Goal: Task Accomplishment & Management: Manage account settings

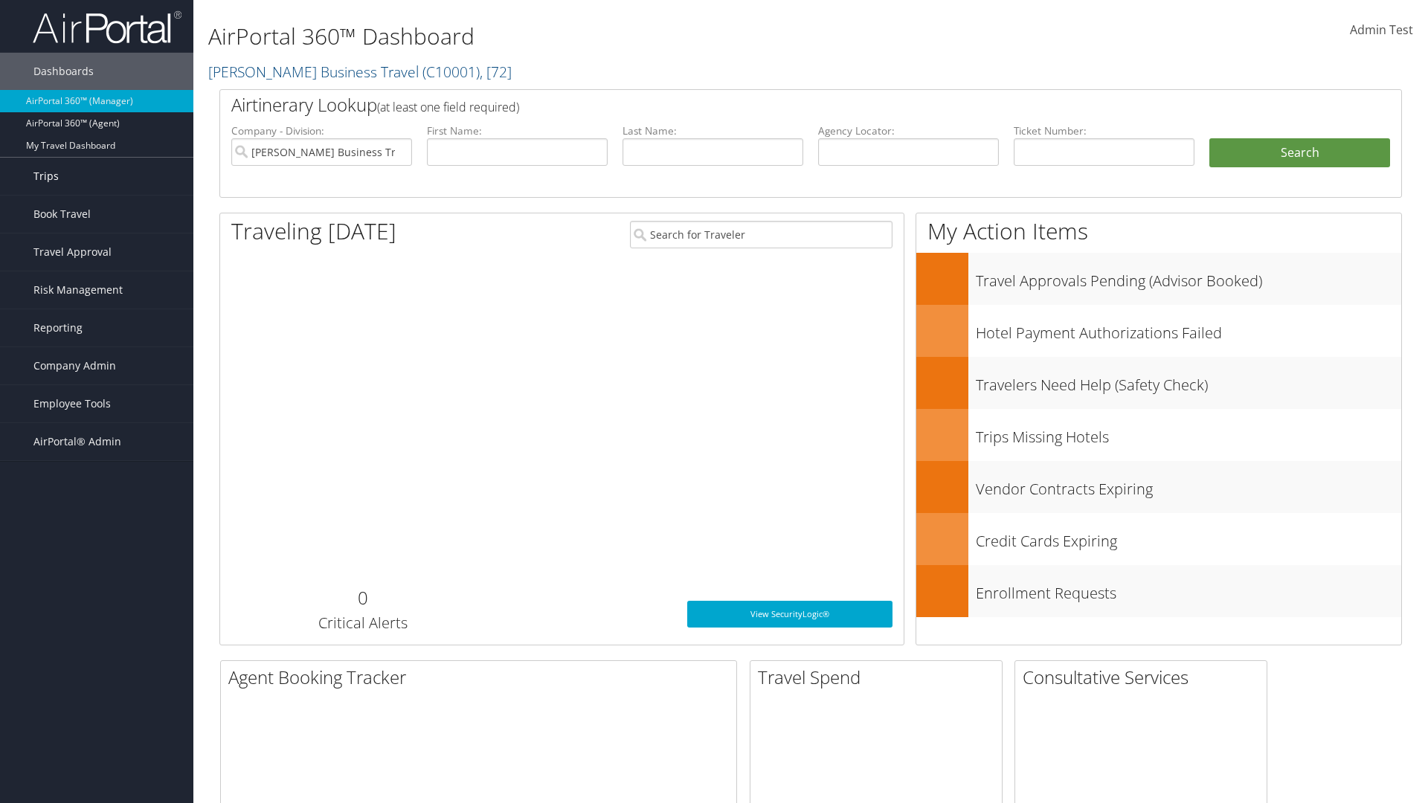
click at [97, 176] on link "Trips" at bounding box center [96, 176] width 193 height 37
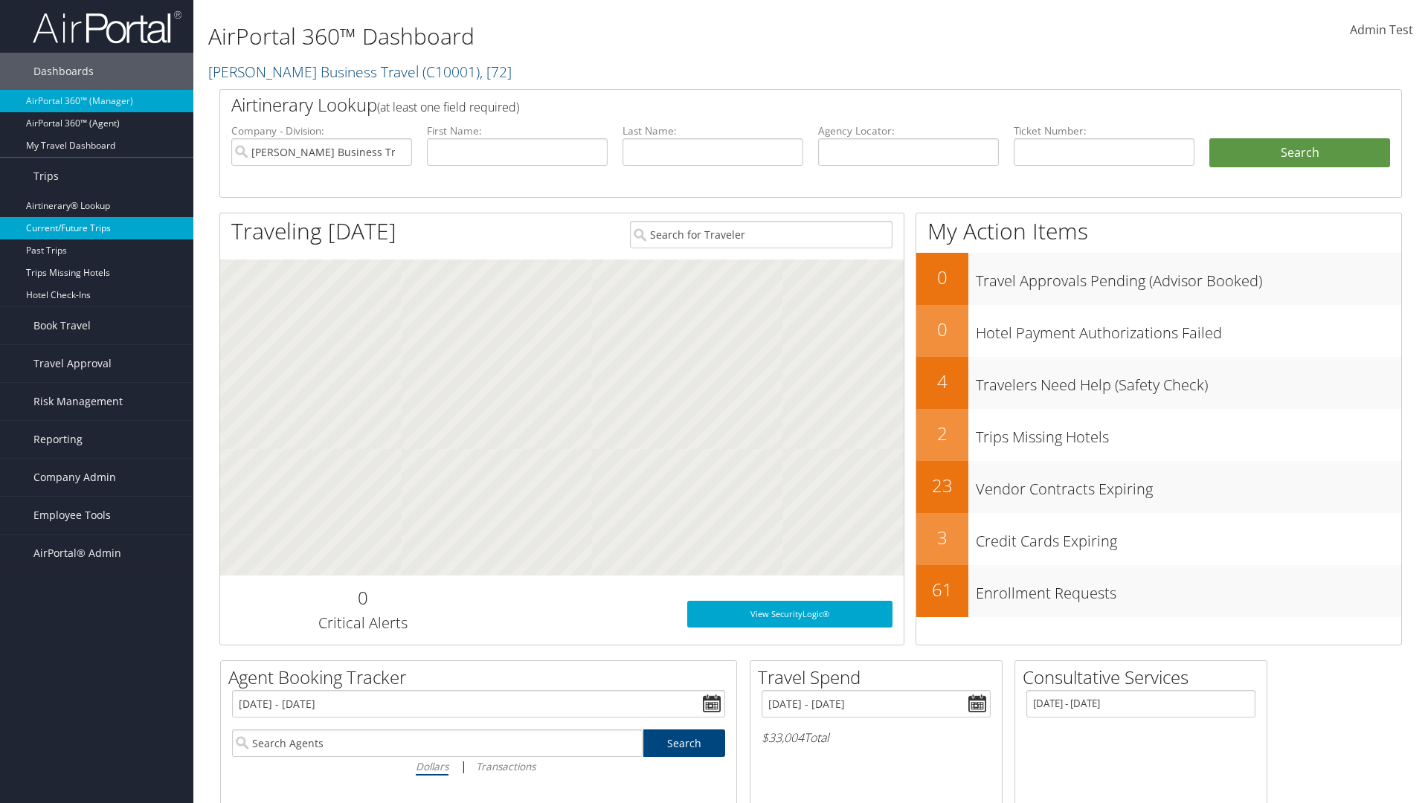
click at [97, 228] on link "Current/Future Trips" at bounding box center [96, 228] width 193 height 22
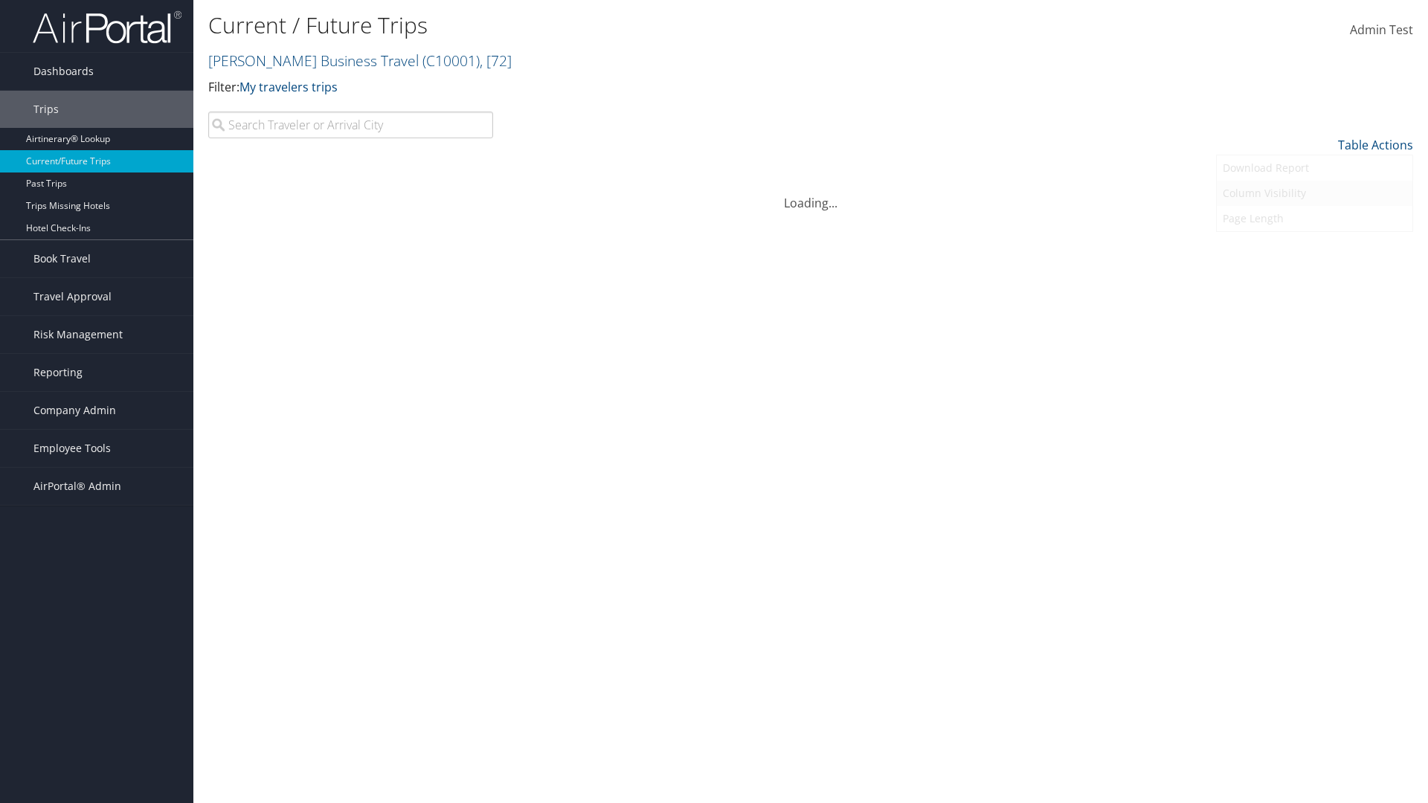
click at [1314, 193] on link "Column Visibility" at bounding box center [1315, 193] width 196 height 25
click at [1314, 170] on link "Traveler" at bounding box center [1315, 169] width 196 height 25
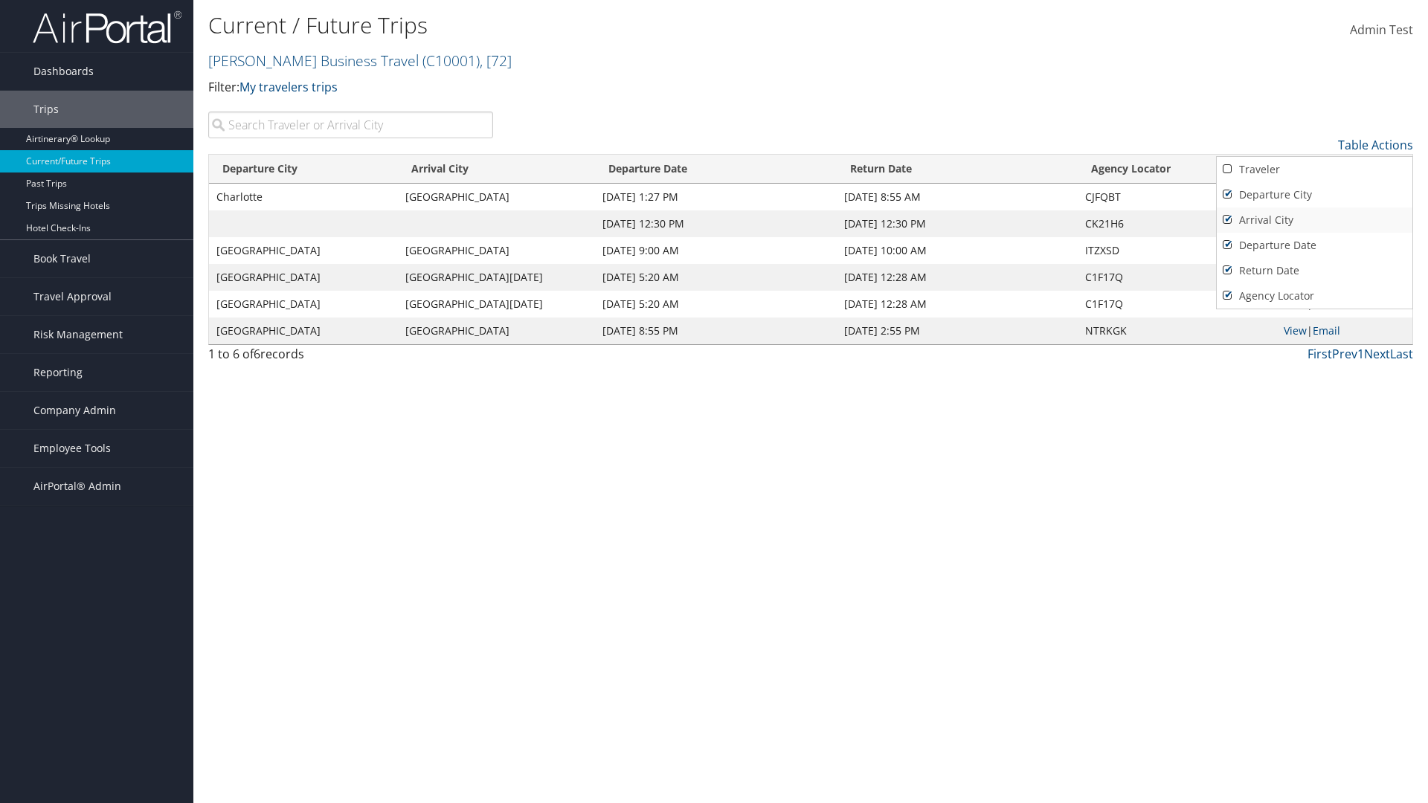
click at [1314, 195] on link "Departure City" at bounding box center [1315, 194] width 196 height 25
click at [1314, 220] on link "Arrival City" at bounding box center [1315, 220] width 196 height 25
click at [1314, 245] on link "Departure Date" at bounding box center [1315, 245] width 196 height 25
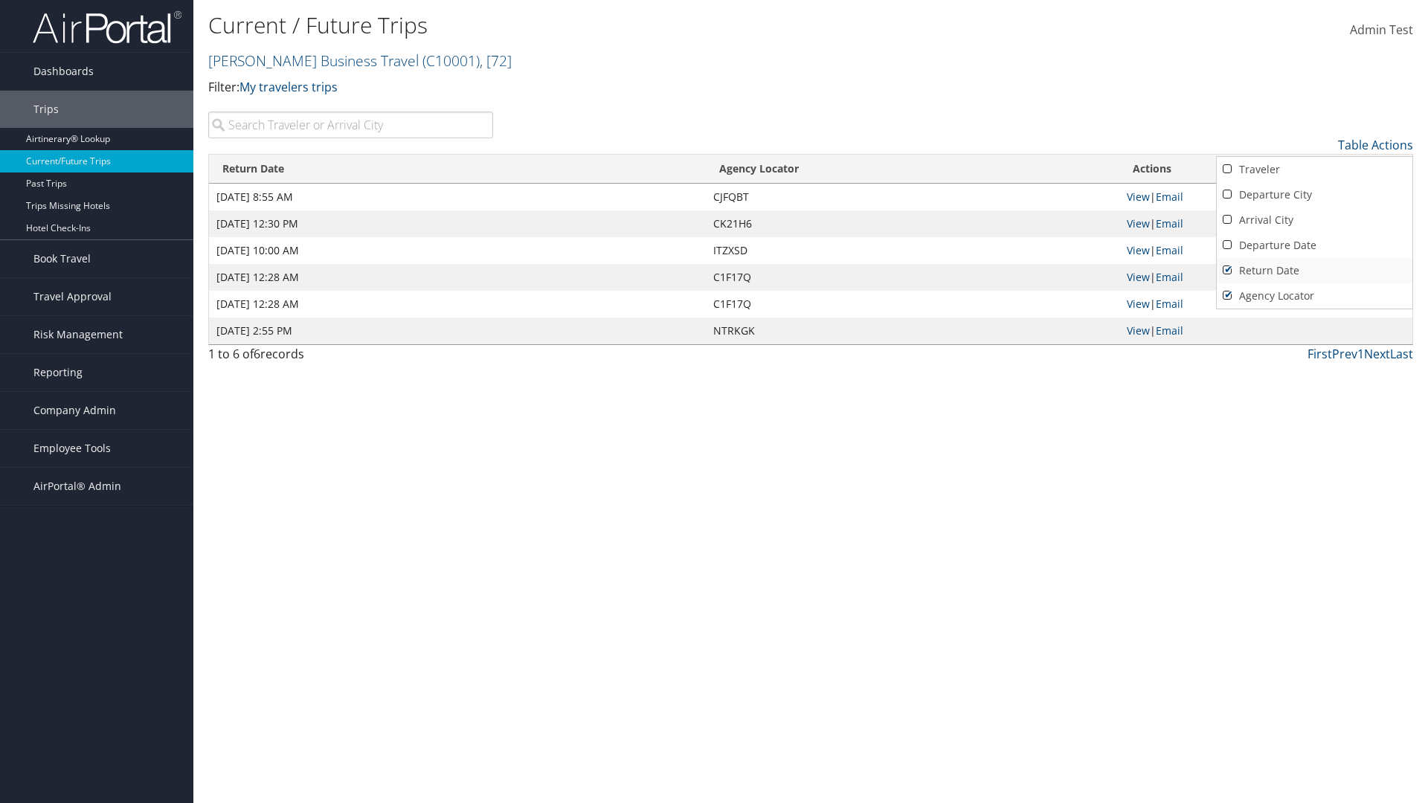
click at [1314, 271] on link "Return Date" at bounding box center [1315, 270] width 196 height 25
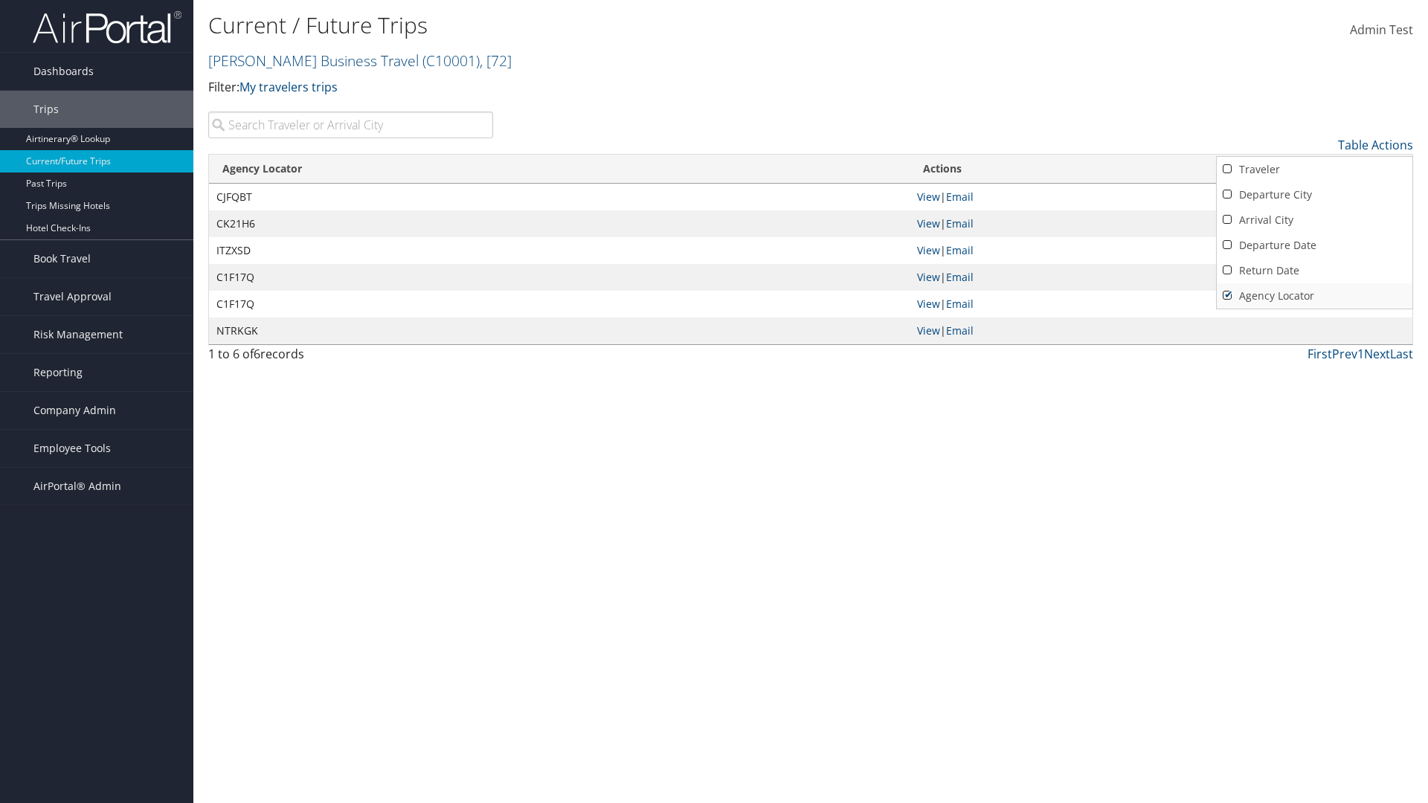
click at [1314, 296] on link "Agency Locator" at bounding box center [1315, 295] width 196 height 25
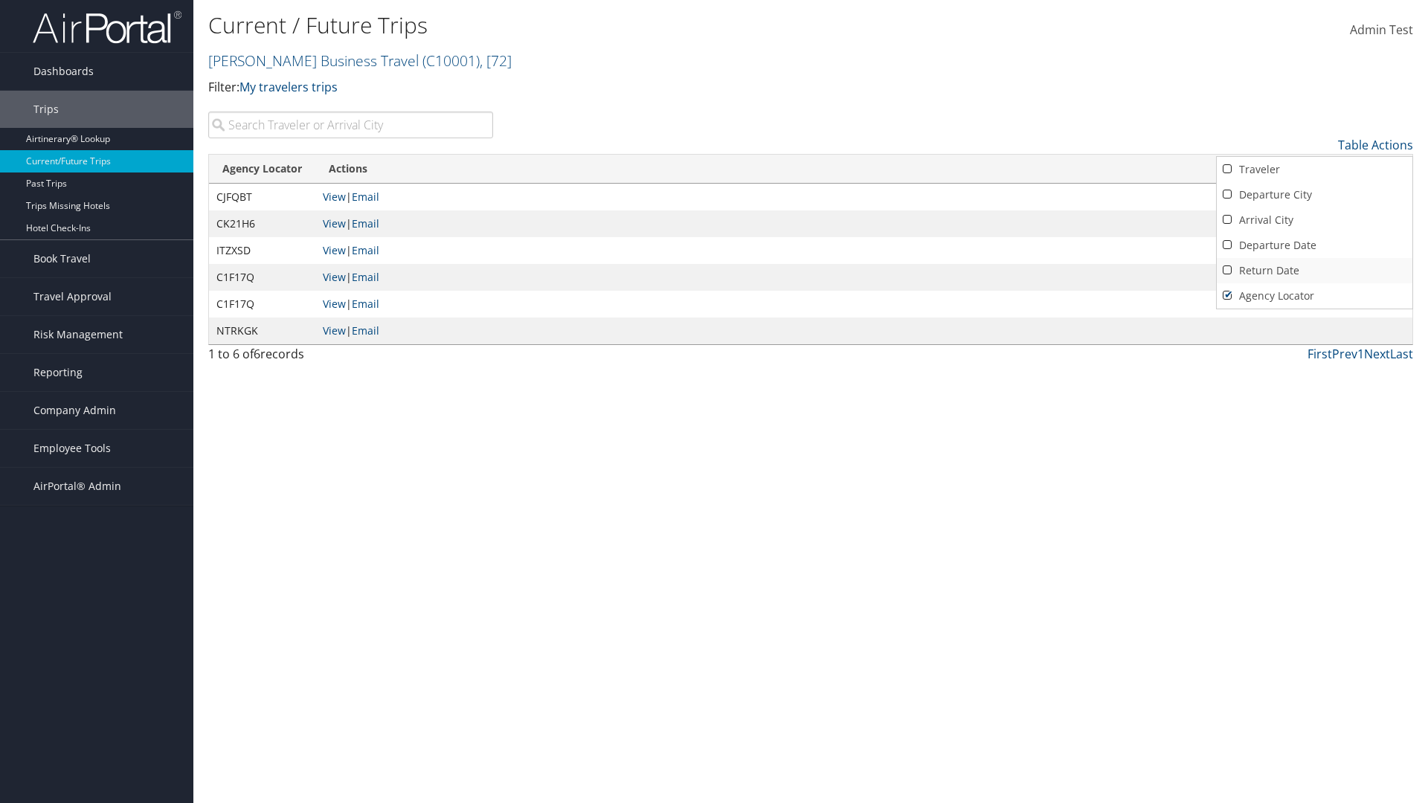
click at [1314, 271] on link "Return Date" at bounding box center [1315, 270] width 196 height 25
click at [1314, 245] on link "Departure Date" at bounding box center [1315, 245] width 196 height 25
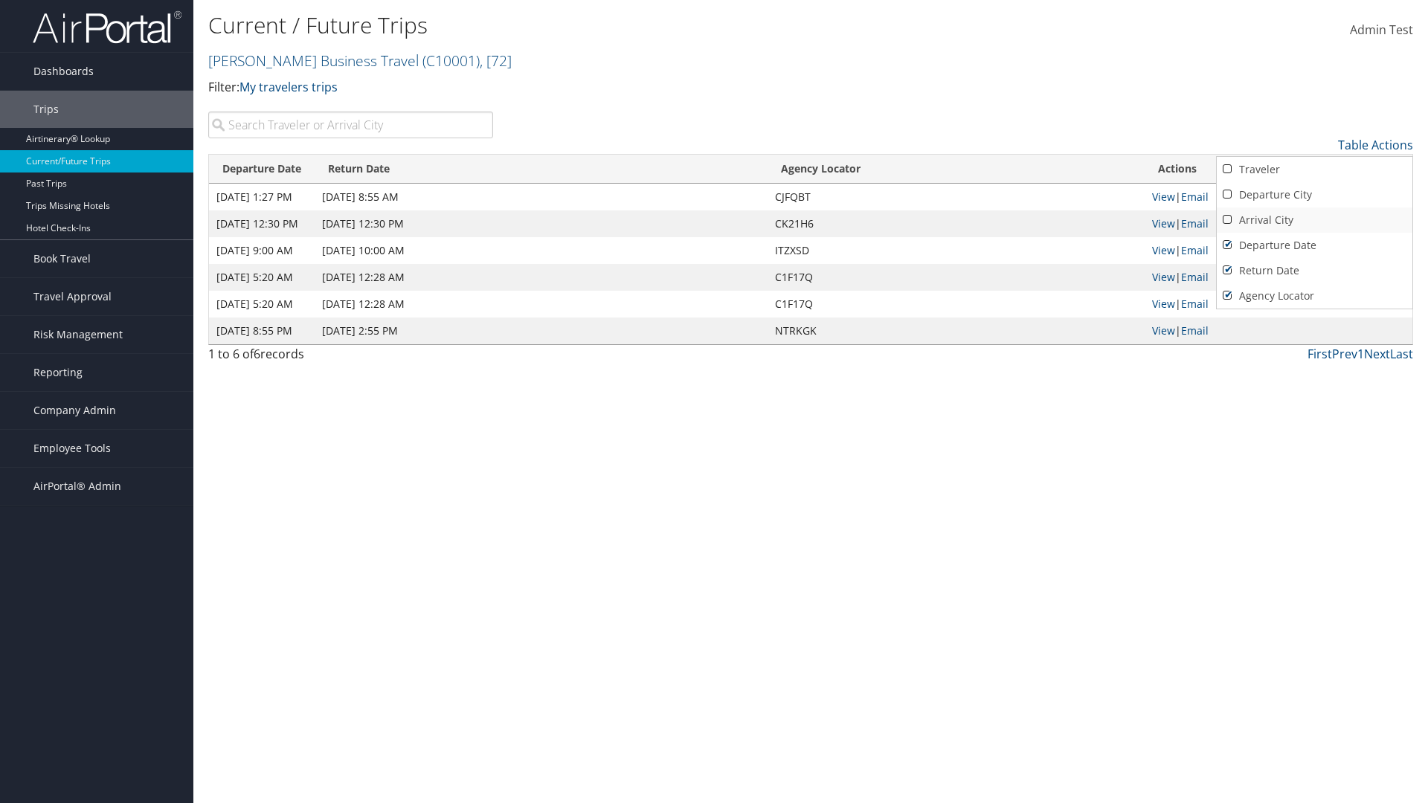
click at [1314, 220] on link "Arrival City" at bounding box center [1315, 220] width 196 height 25
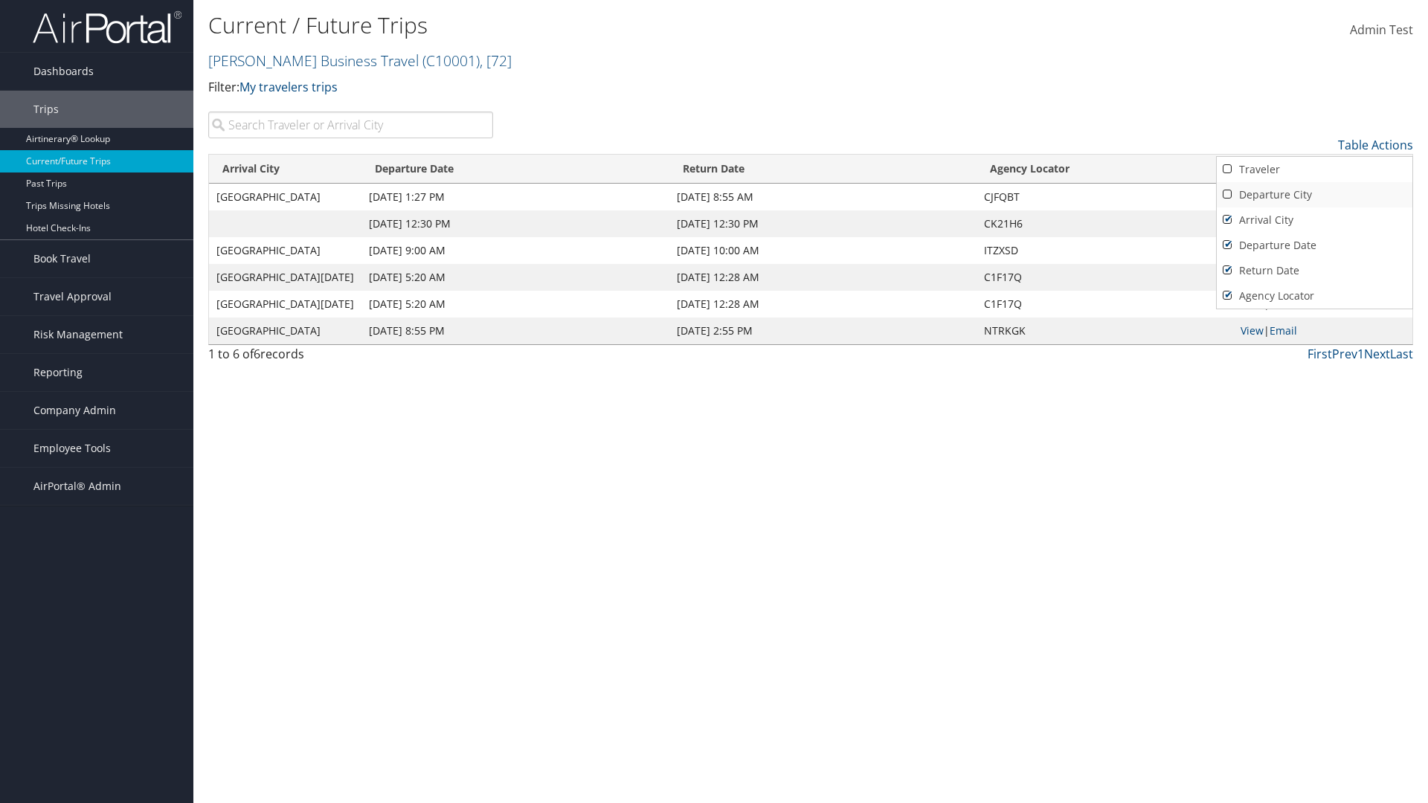
click at [1314, 195] on link "Departure City" at bounding box center [1315, 194] width 196 height 25
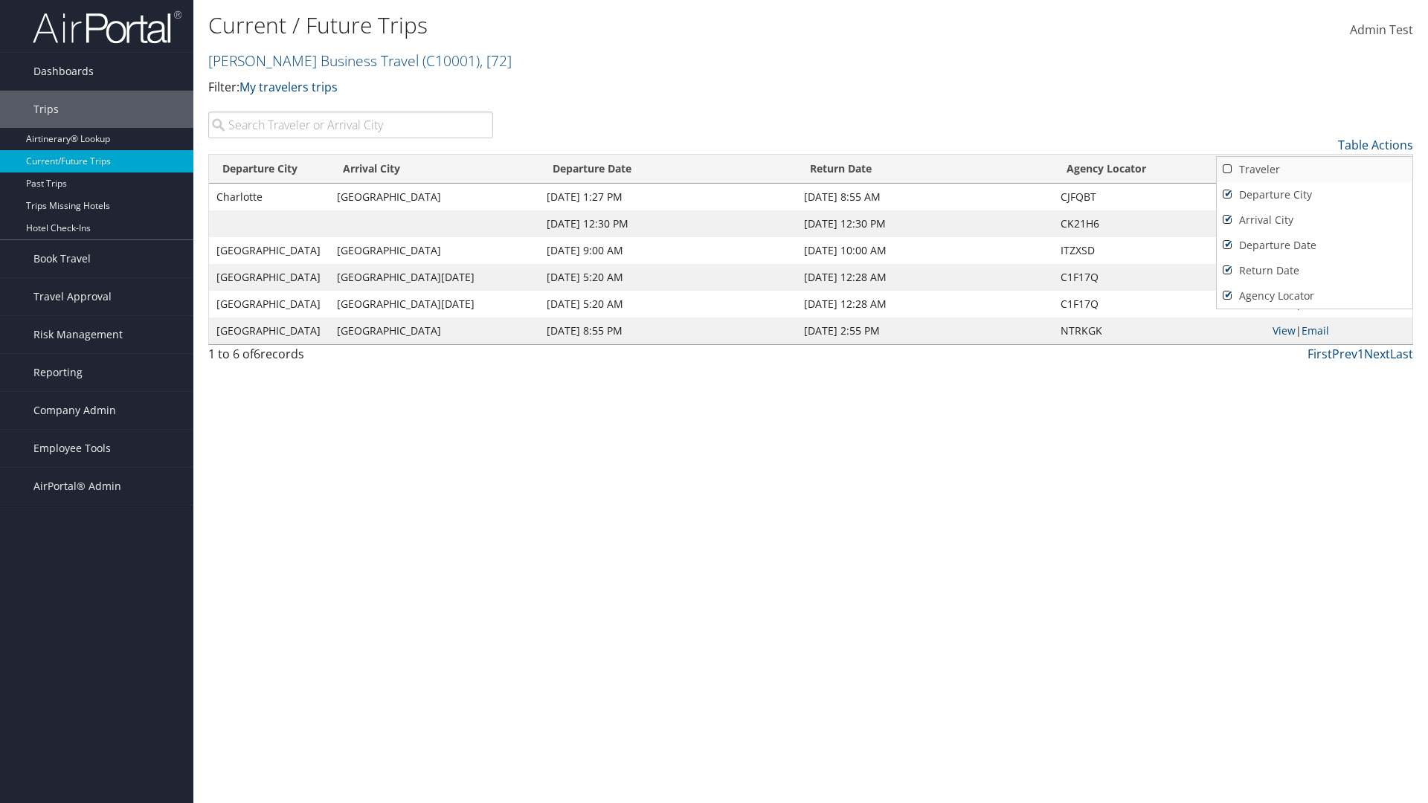
click at [1314, 170] on link "Traveler" at bounding box center [1315, 169] width 196 height 25
click at [714, 402] on div at bounding box center [714, 401] width 1428 height 803
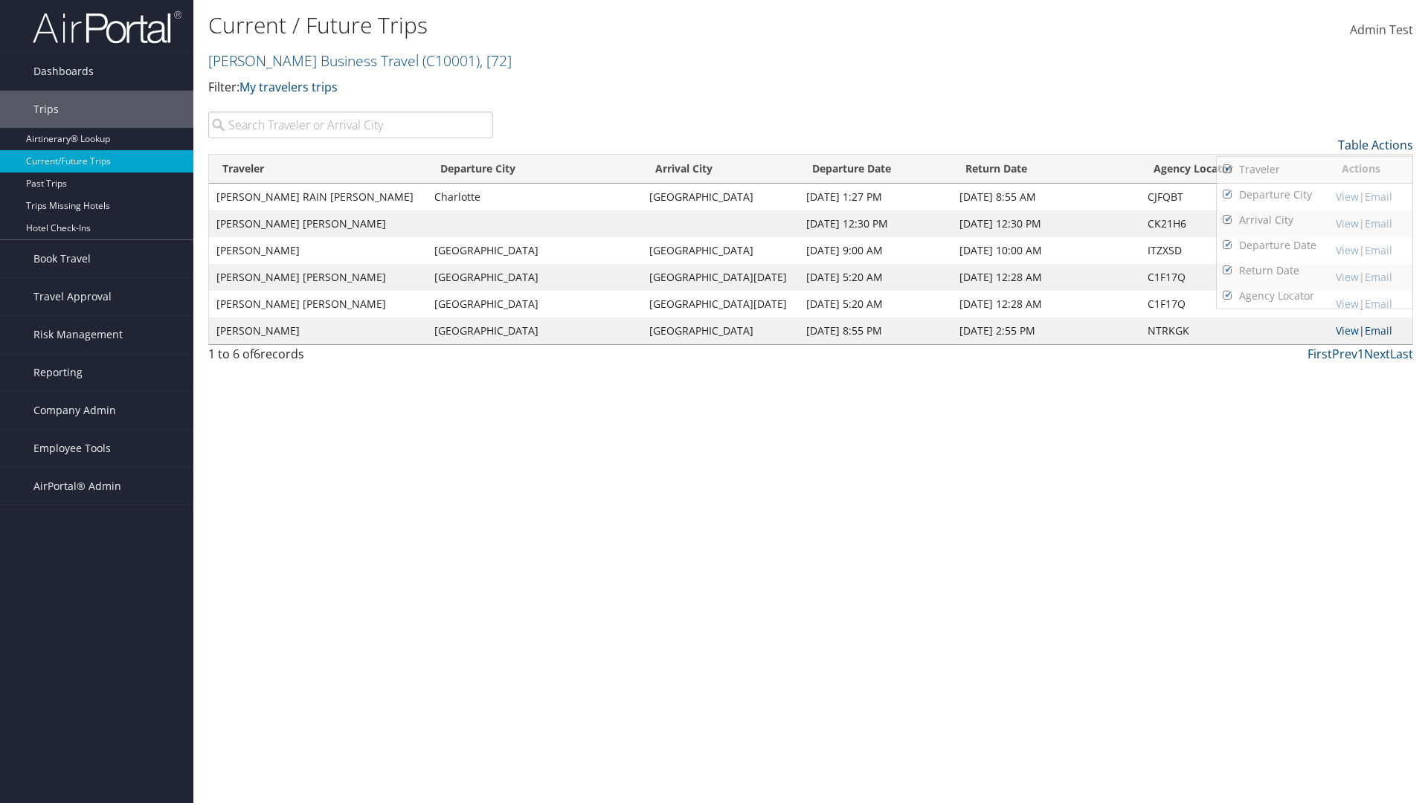
click at [1375, 145] on link "Table Actions" at bounding box center [1375, 145] width 75 height 16
click at [1314, 219] on link "Page Length" at bounding box center [1315, 218] width 196 height 25
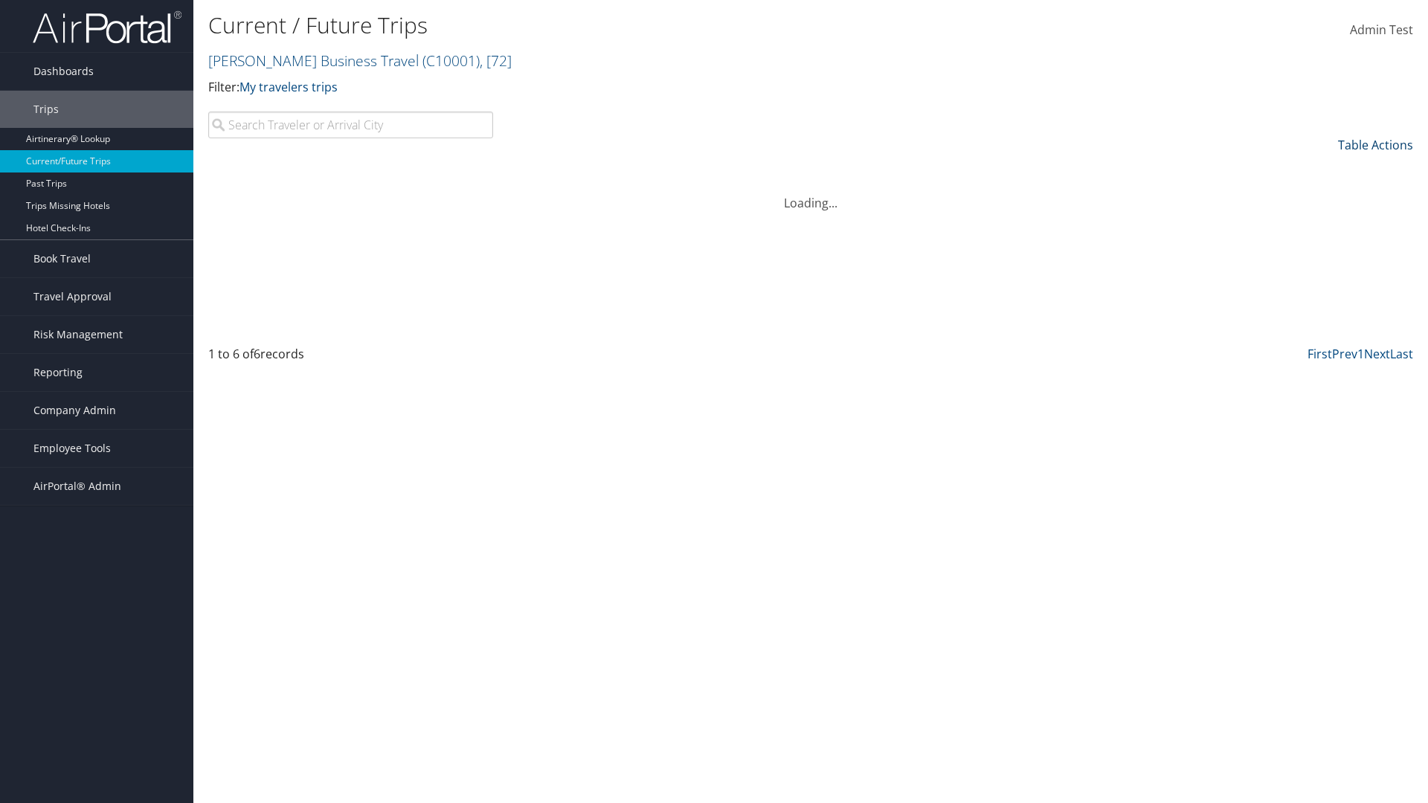
click at [1375, 145] on link "Table Actions" at bounding box center [1375, 145] width 75 height 16
